Goal: Task Accomplishment & Management: Use online tool/utility

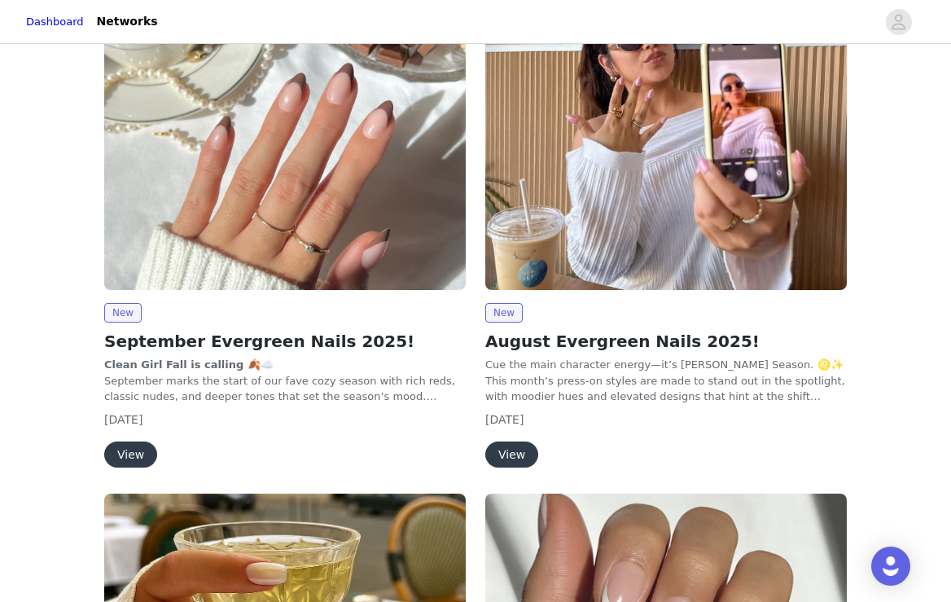
scroll to position [165, 0]
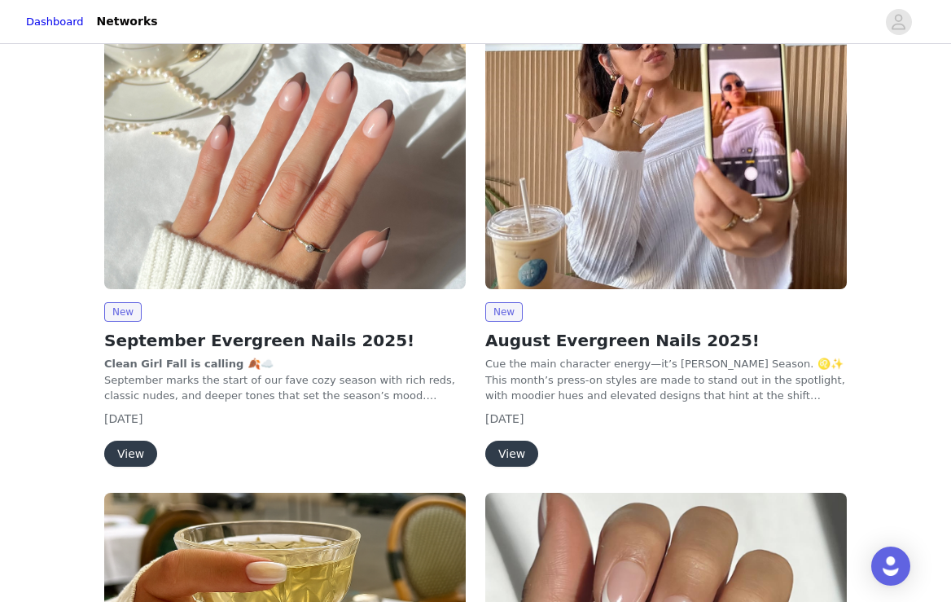
click at [126, 447] on button "View" at bounding box center [130, 454] width 53 height 26
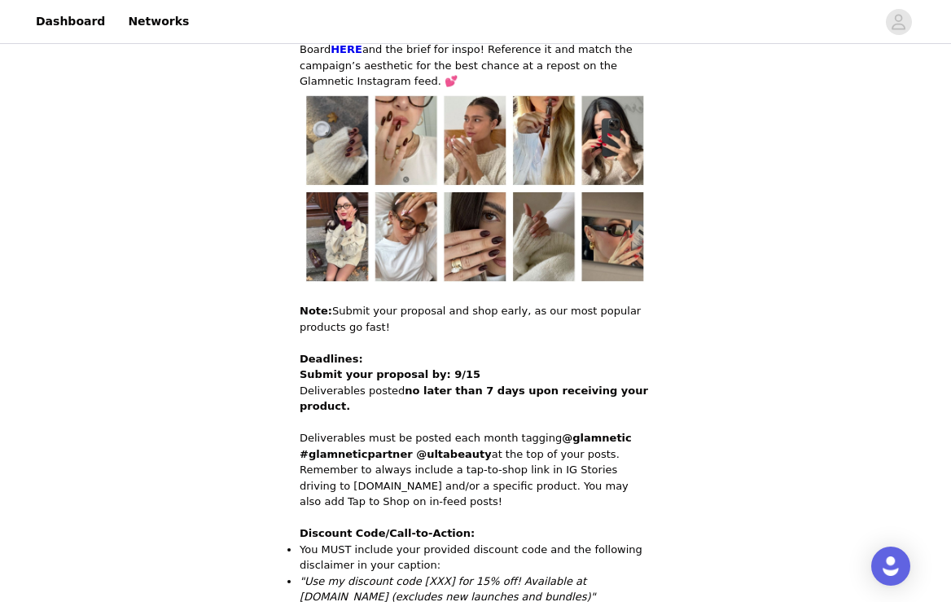
scroll to position [1721, 0]
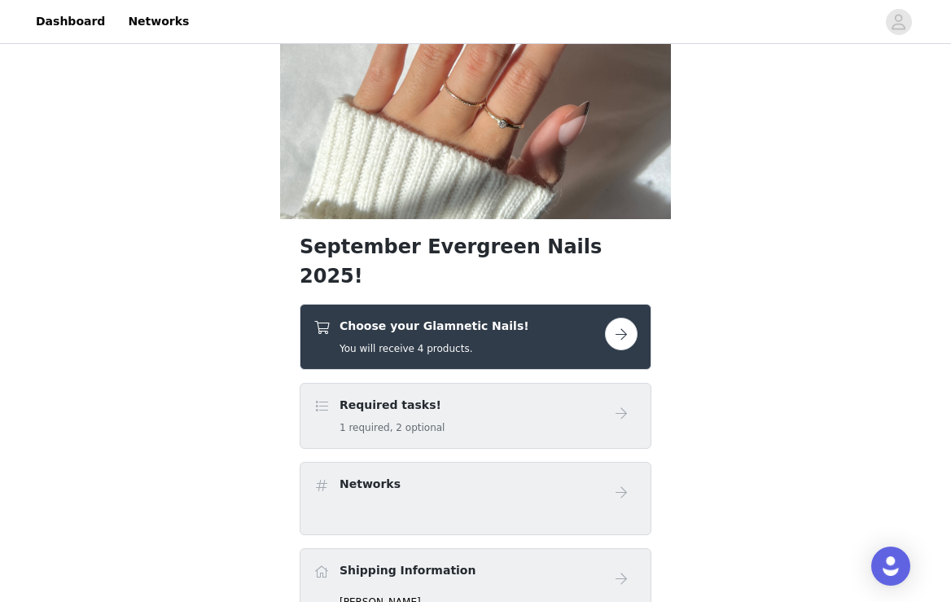
scroll to position [229, 0]
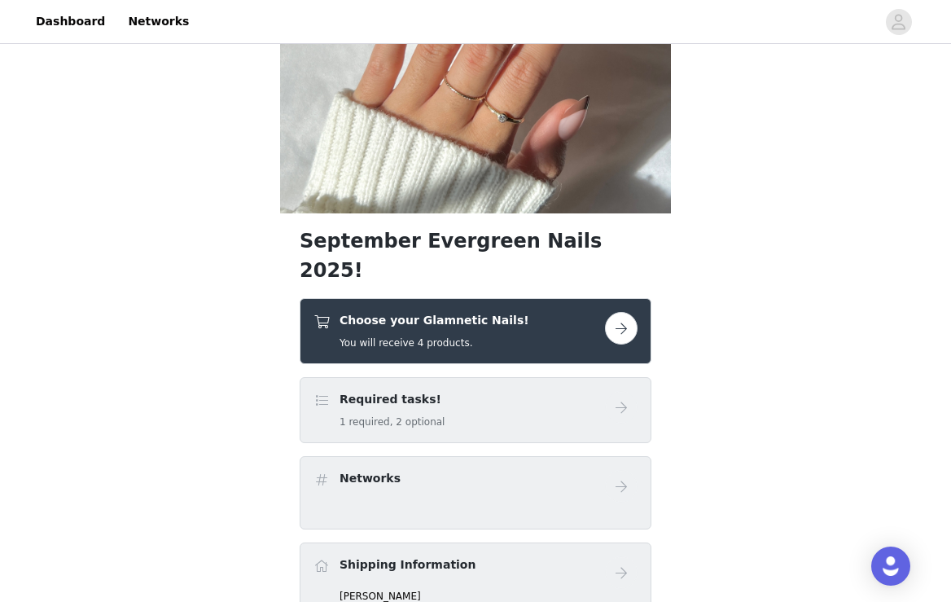
click at [627, 312] on button "button" at bounding box center [621, 328] width 33 height 33
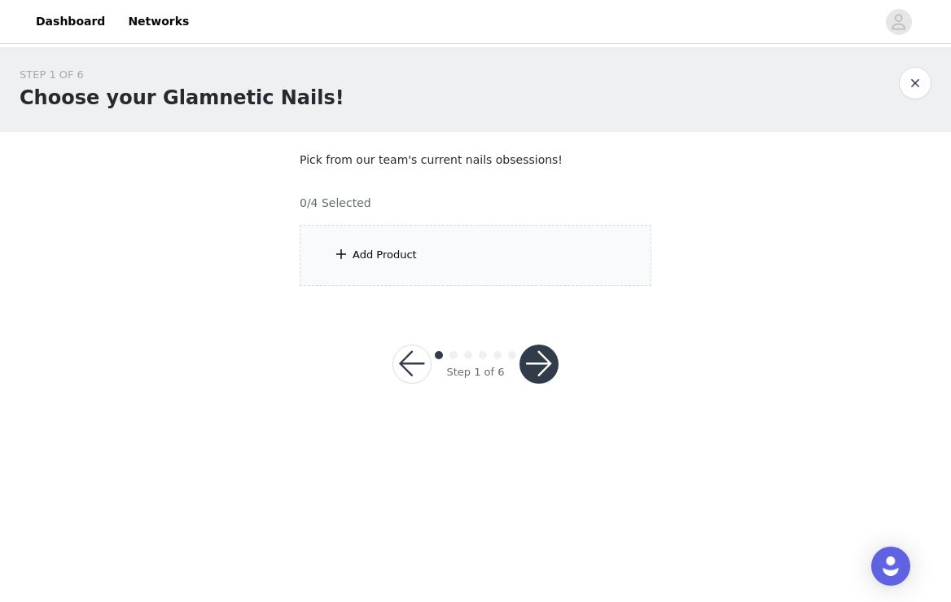
click at [590, 325] on footer "Step 1 of 6" at bounding box center [476, 363] width 244 height 117
click at [490, 251] on div "Add Product" at bounding box center [476, 255] width 352 height 61
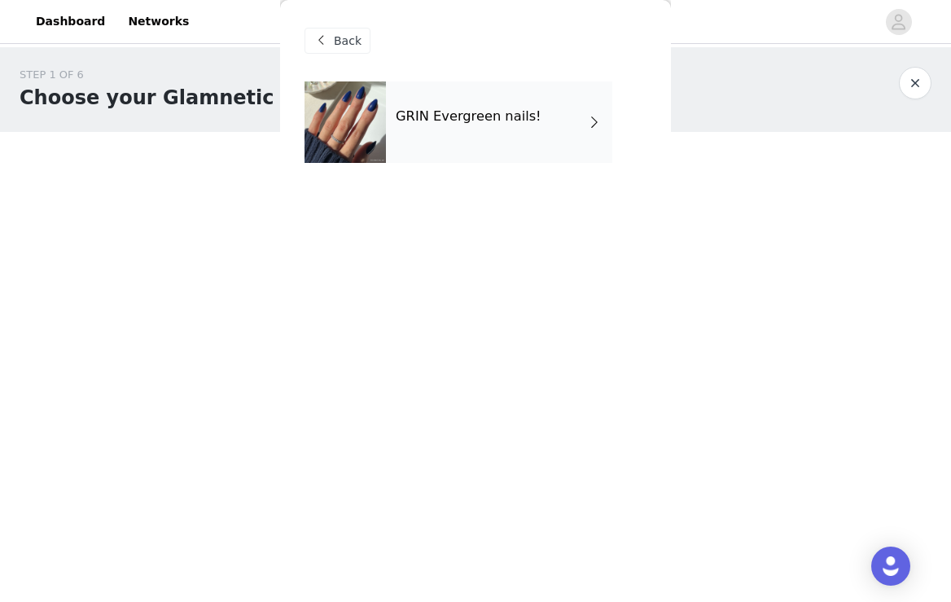
click at [343, 38] on span "Back" at bounding box center [348, 41] width 28 height 17
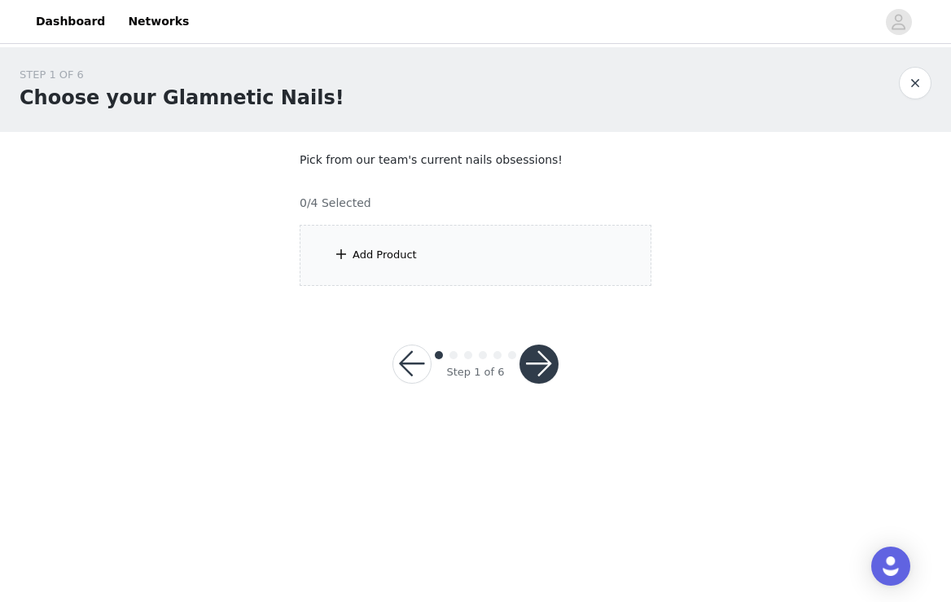
click at [351, 257] on div "Add Product" at bounding box center [476, 255] width 352 height 61
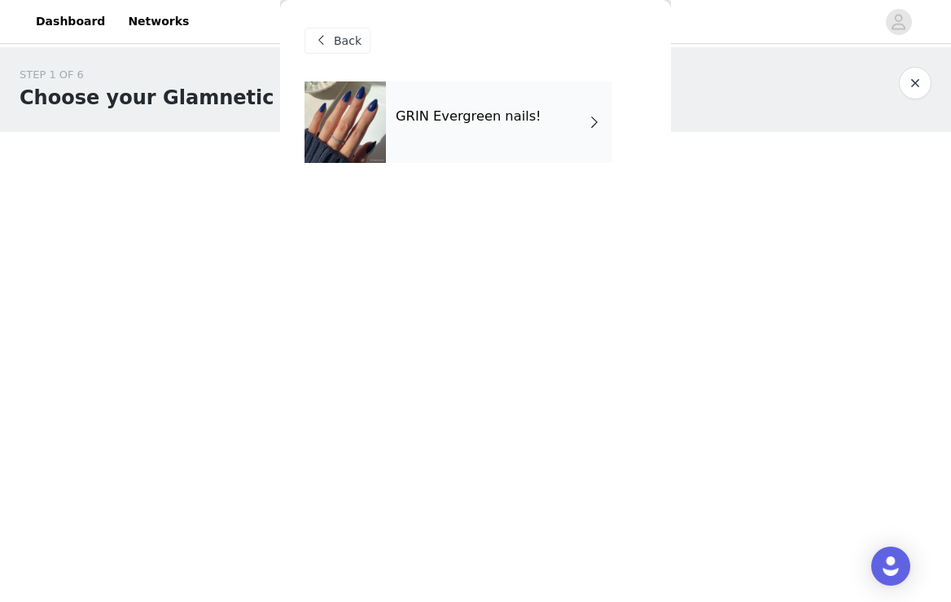
click at [594, 121] on span at bounding box center [595, 122] width 16 height 20
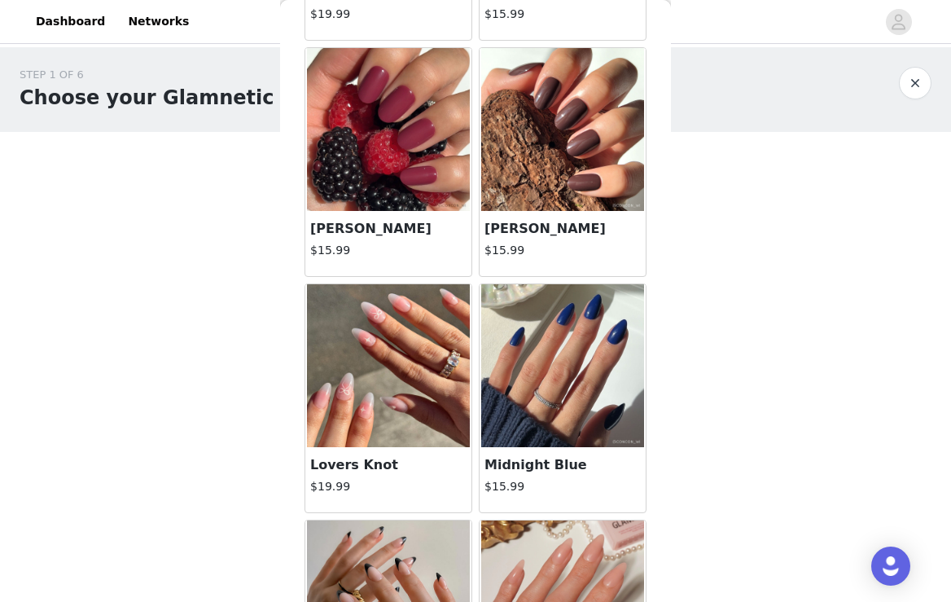
scroll to position [1891, 0]
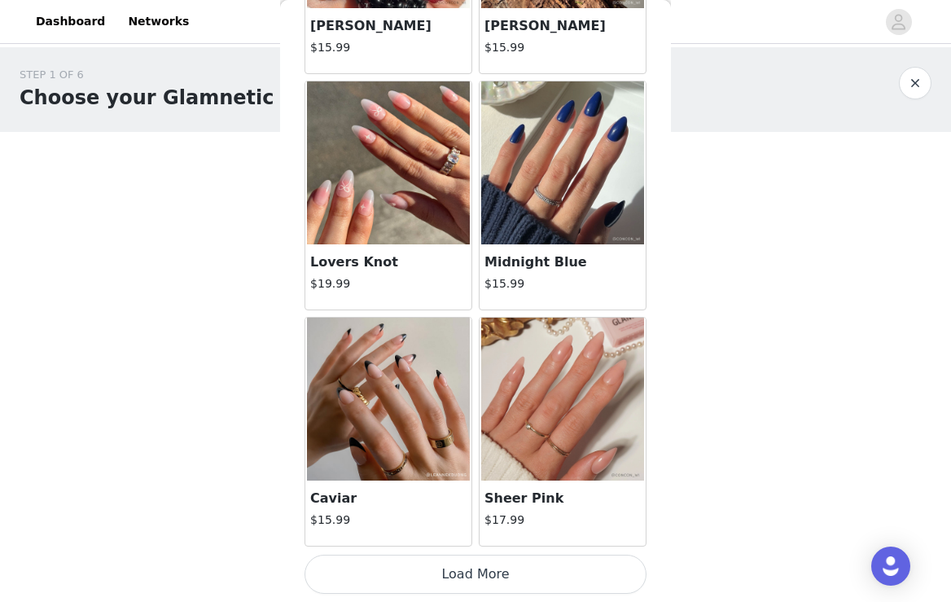
click at [503, 568] on button "Load More" at bounding box center [476, 574] width 342 height 39
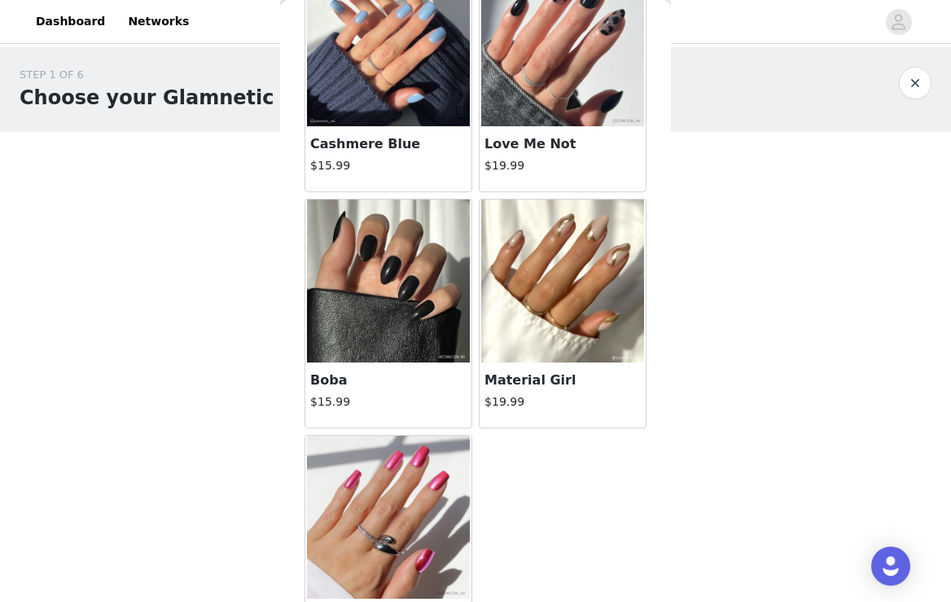
scroll to position [3256, 0]
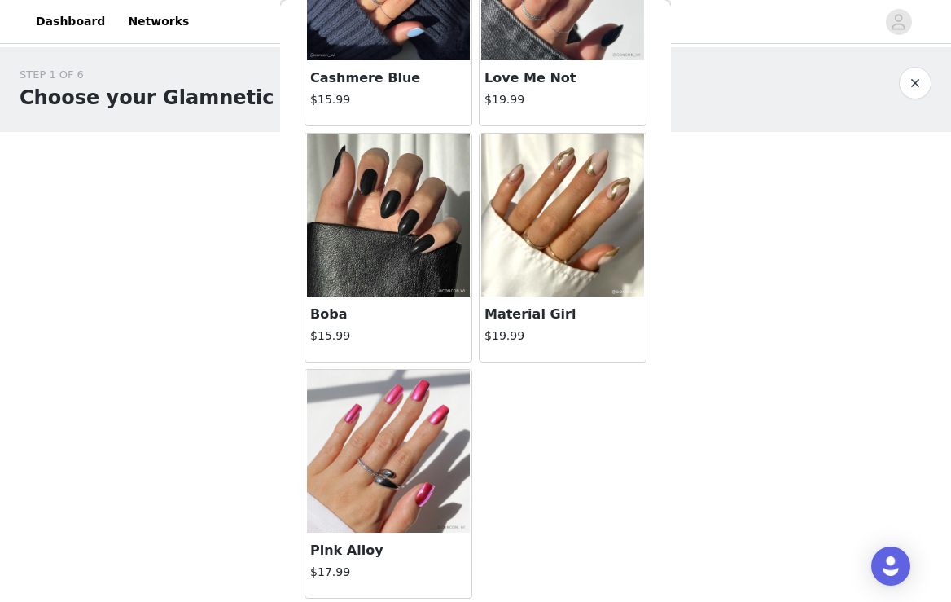
click at [559, 328] on h4 "$19.99" at bounding box center [563, 335] width 156 height 17
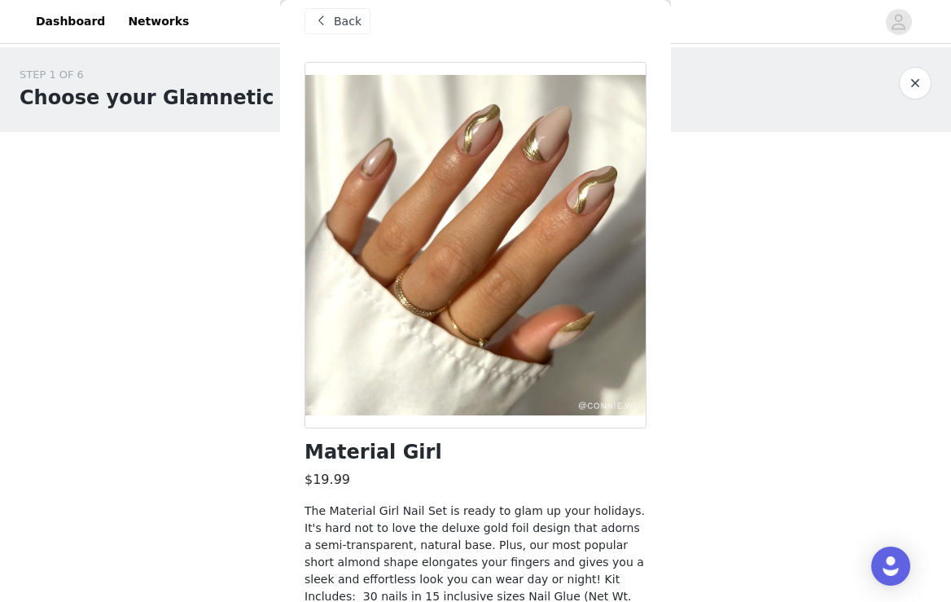
scroll to position [160, 0]
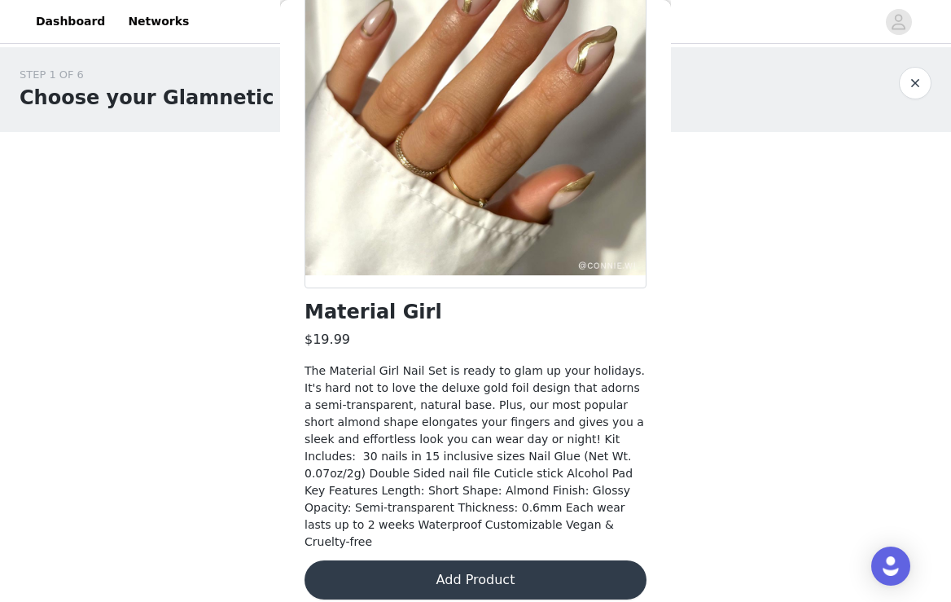
click at [473, 562] on button "Add Product" at bounding box center [476, 579] width 342 height 39
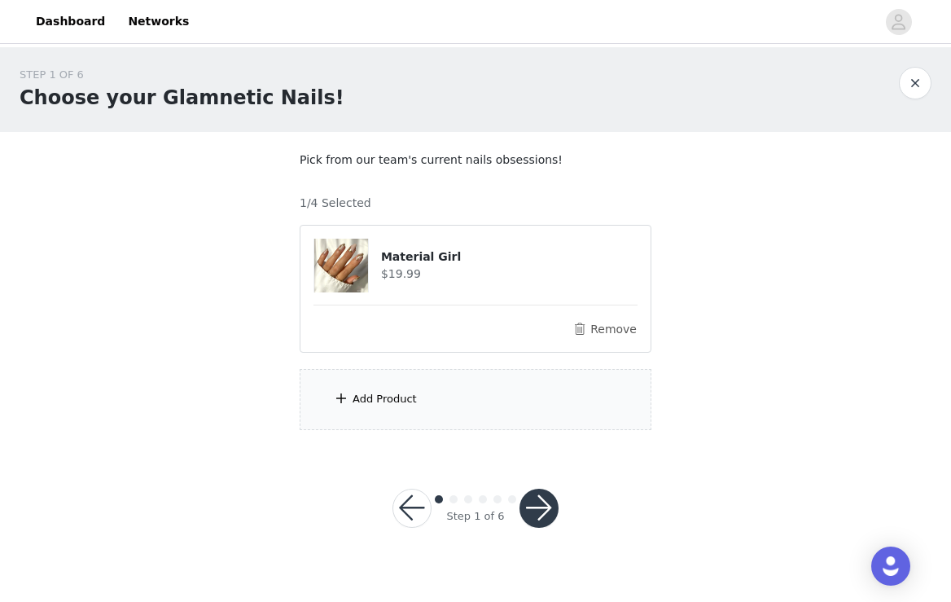
click at [543, 401] on div "Add Product" at bounding box center [476, 399] width 352 height 61
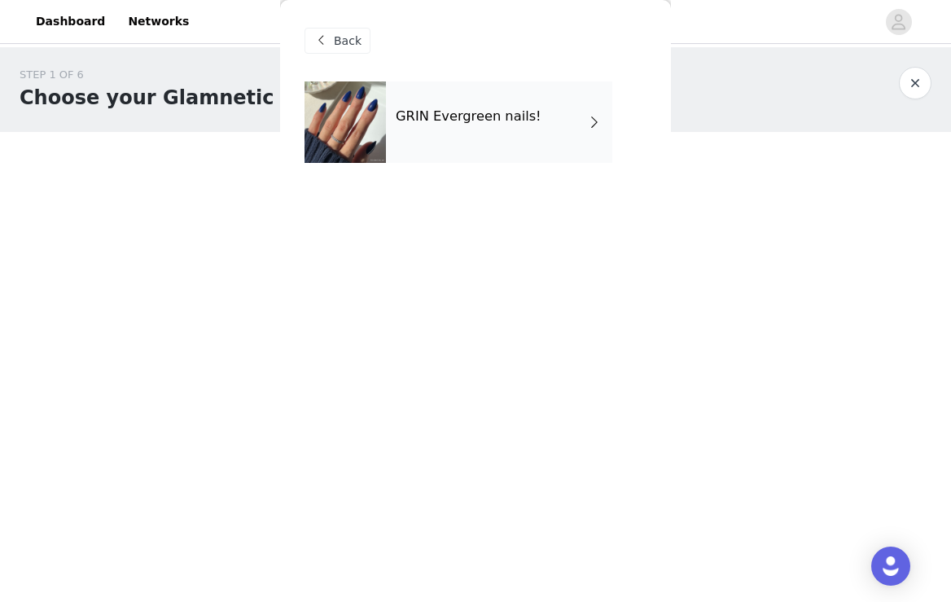
click at [335, 41] on span "Back" at bounding box center [348, 41] width 28 height 17
click at [326, 46] on span at bounding box center [321, 41] width 20 height 20
